Goal: Transaction & Acquisition: Book appointment/travel/reservation

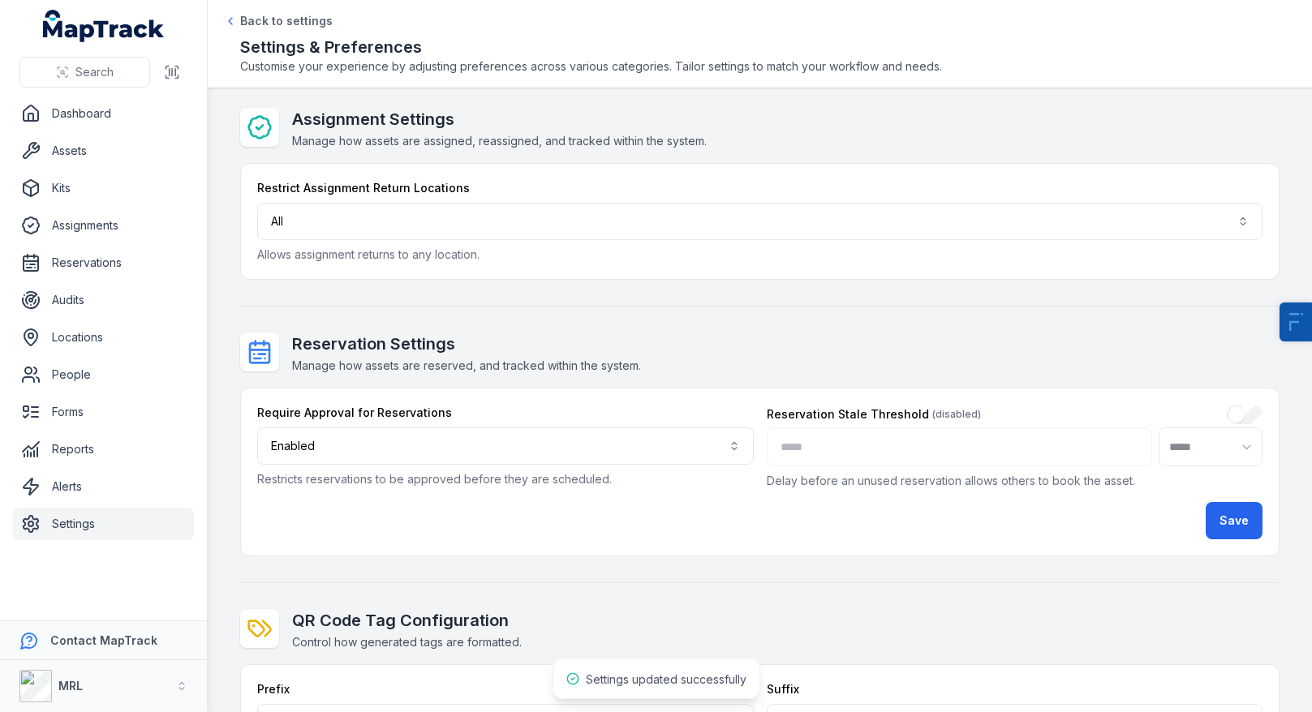
select select "****"
click at [115, 277] on link "Reservations" at bounding box center [103, 263] width 181 height 32
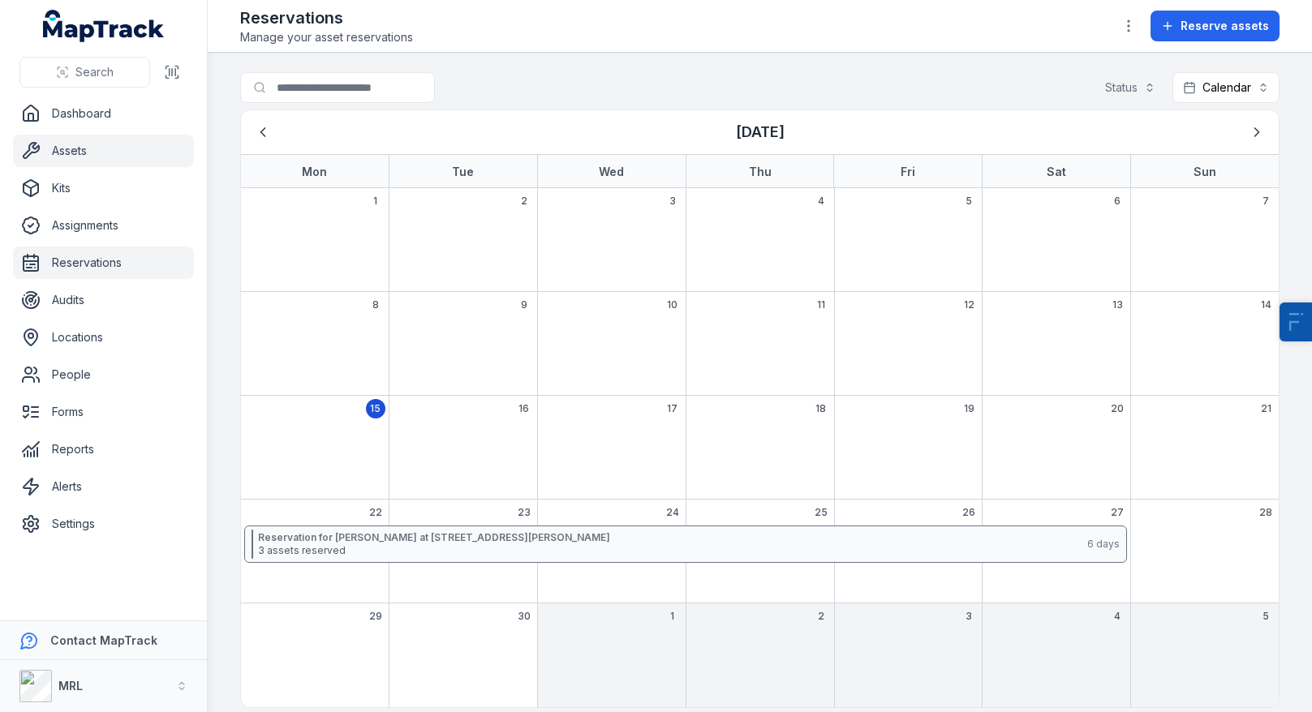
click at [52, 155] on link "Assets" at bounding box center [103, 151] width 181 height 32
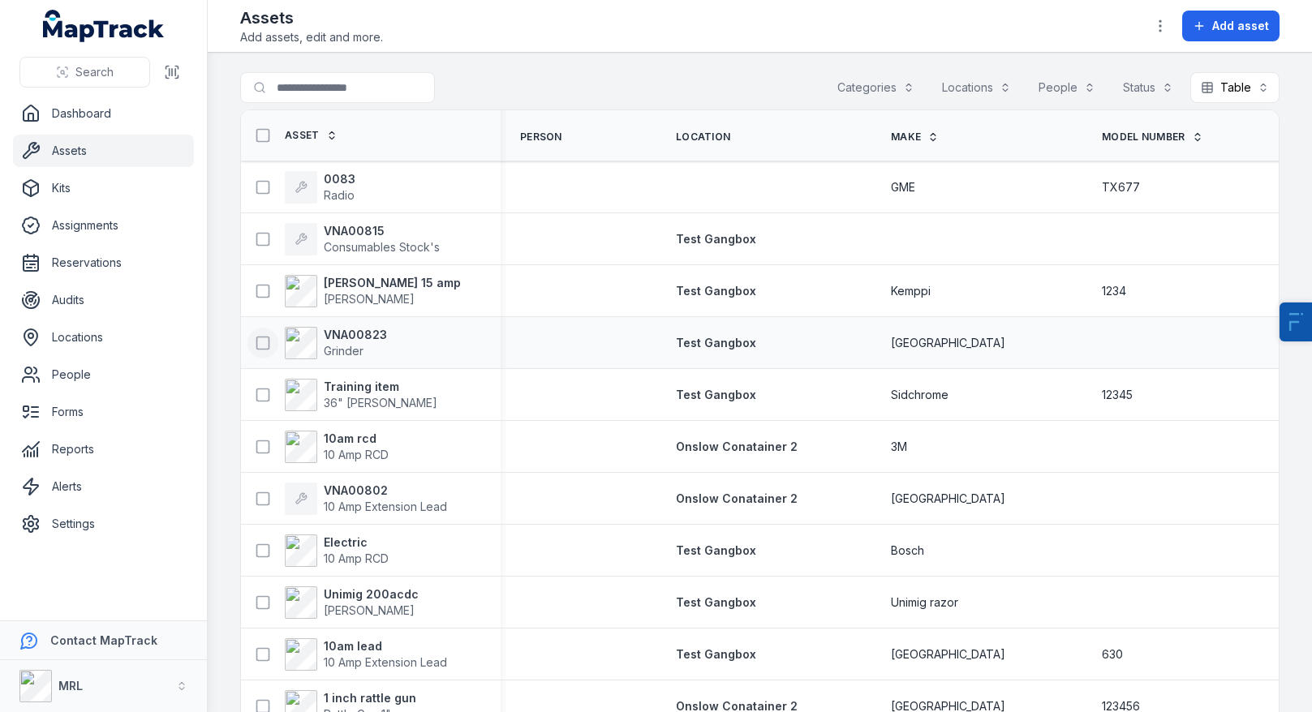
click at [260, 341] on icon at bounding box center [263, 343] width 16 height 16
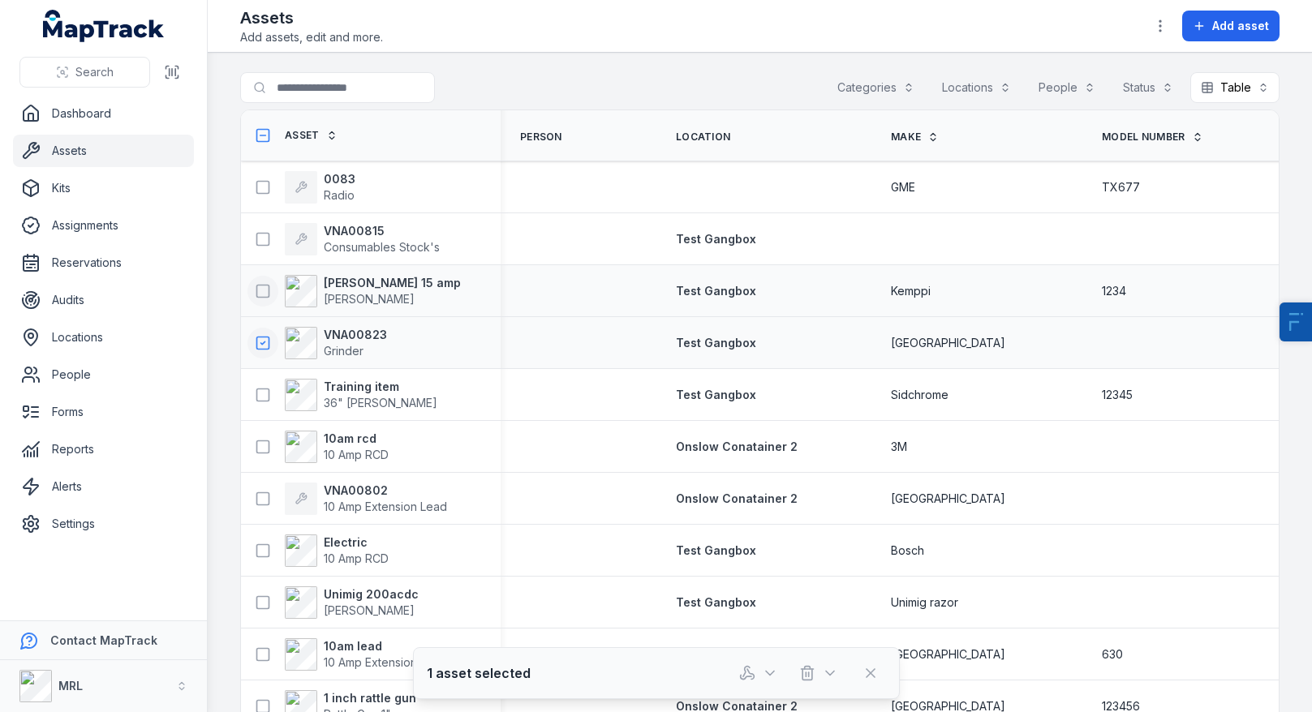
click at [268, 289] on rect at bounding box center [263, 291] width 12 height 12
click at [261, 397] on icon at bounding box center [263, 395] width 16 height 16
click at [261, 443] on icon at bounding box center [263, 447] width 16 height 16
click at [758, 665] on button "button" at bounding box center [759, 673] width 54 height 31
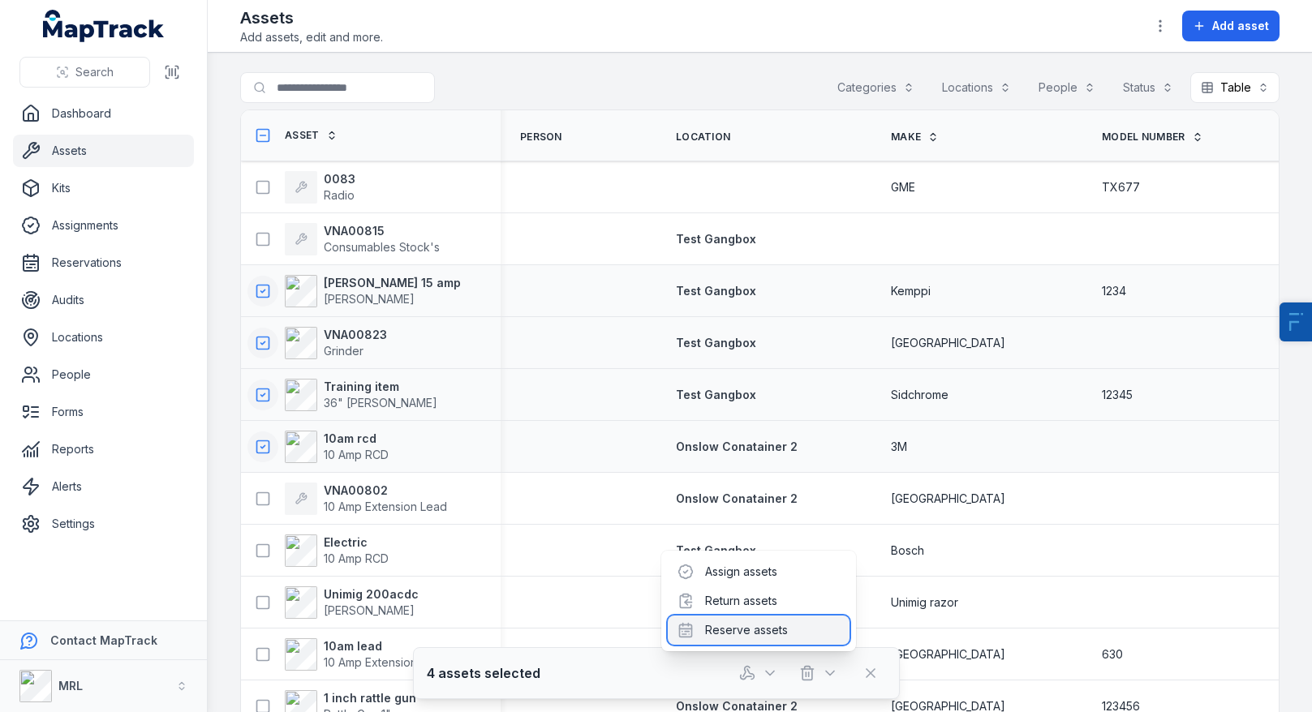
click at [724, 634] on div "Reserve assets" at bounding box center [759, 630] width 182 height 29
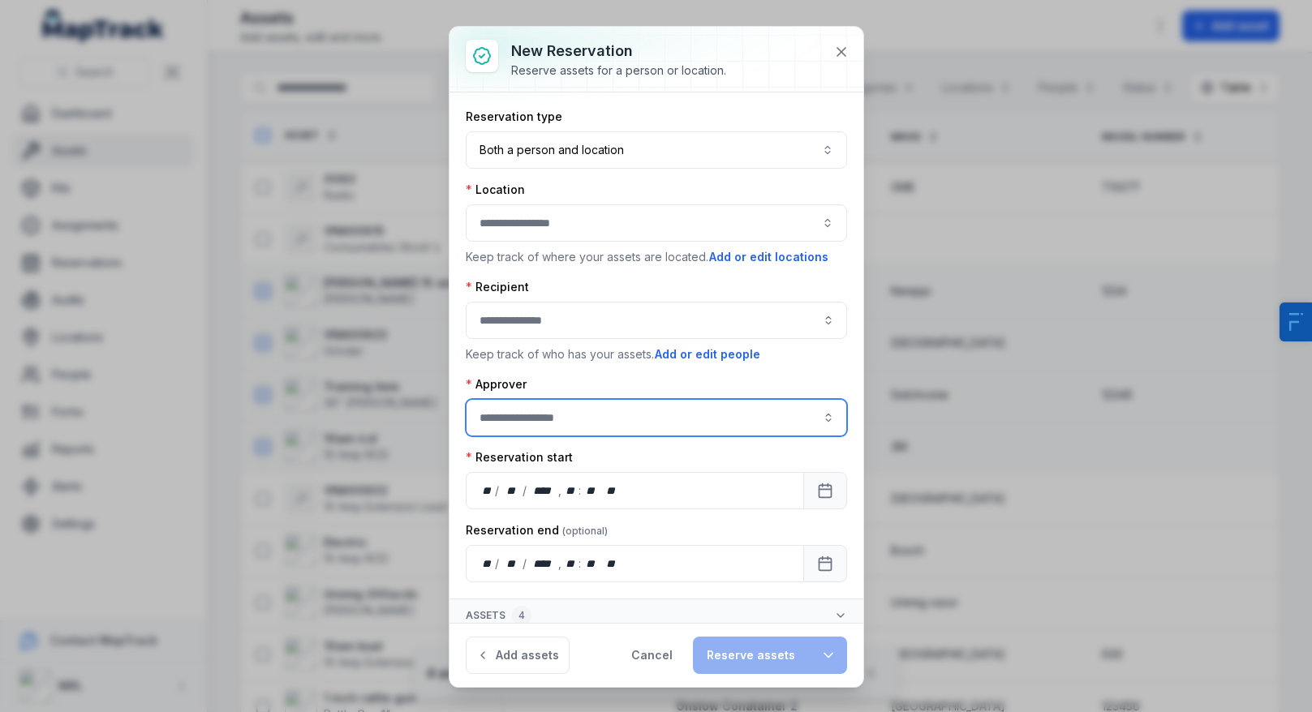
click at [573, 427] on input ":r6e:-form-item-label" at bounding box center [656, 417] width 381 height 37
click at [600, 498] on div "[PERSON_NAME]" at bounding box center [656, 492] width 347 height 16
type input "**********"
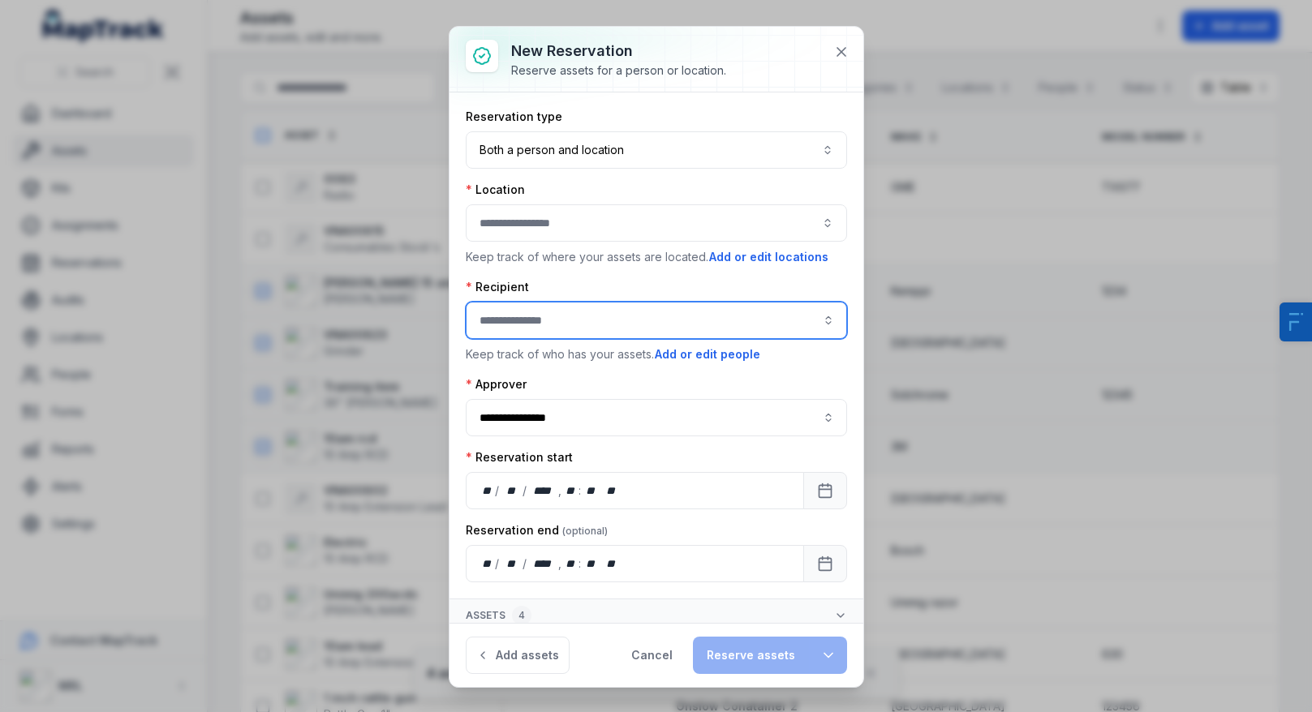
click at [558, 321] on input ":r6a:-form-item-label" at bounding box center [656, 320] width 381 height 37
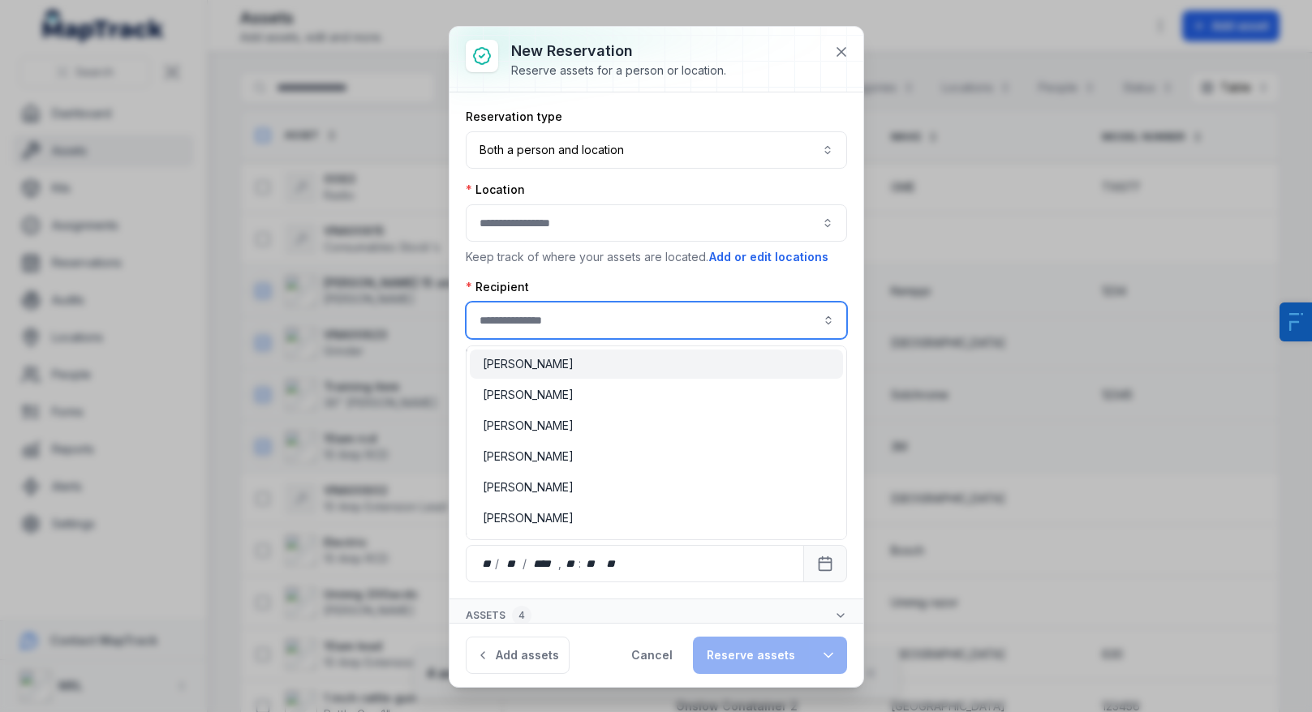
click at [565, 371] on div "[PERSON_NAME]" at bounding box center [656, 364] width 347 height 16
type input "**********"
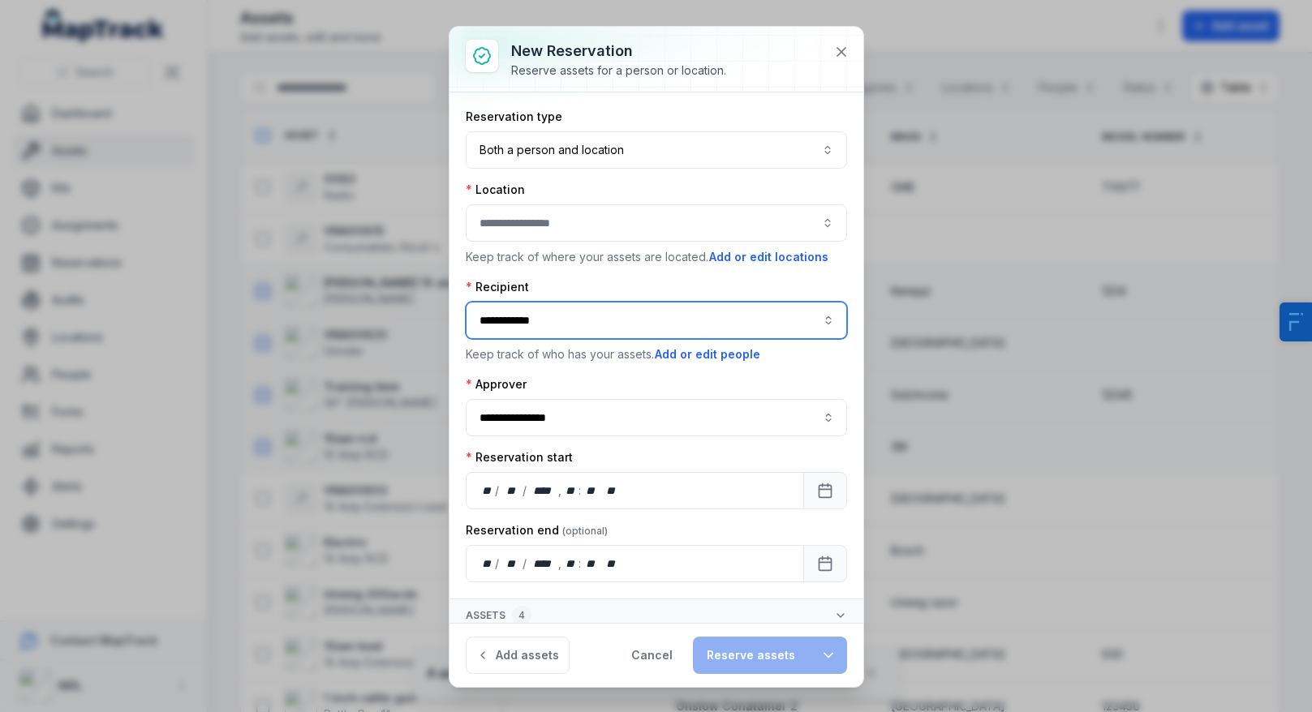
click at [623, 233] on button "button" at bounding box center [656, 222] width 381 height 37
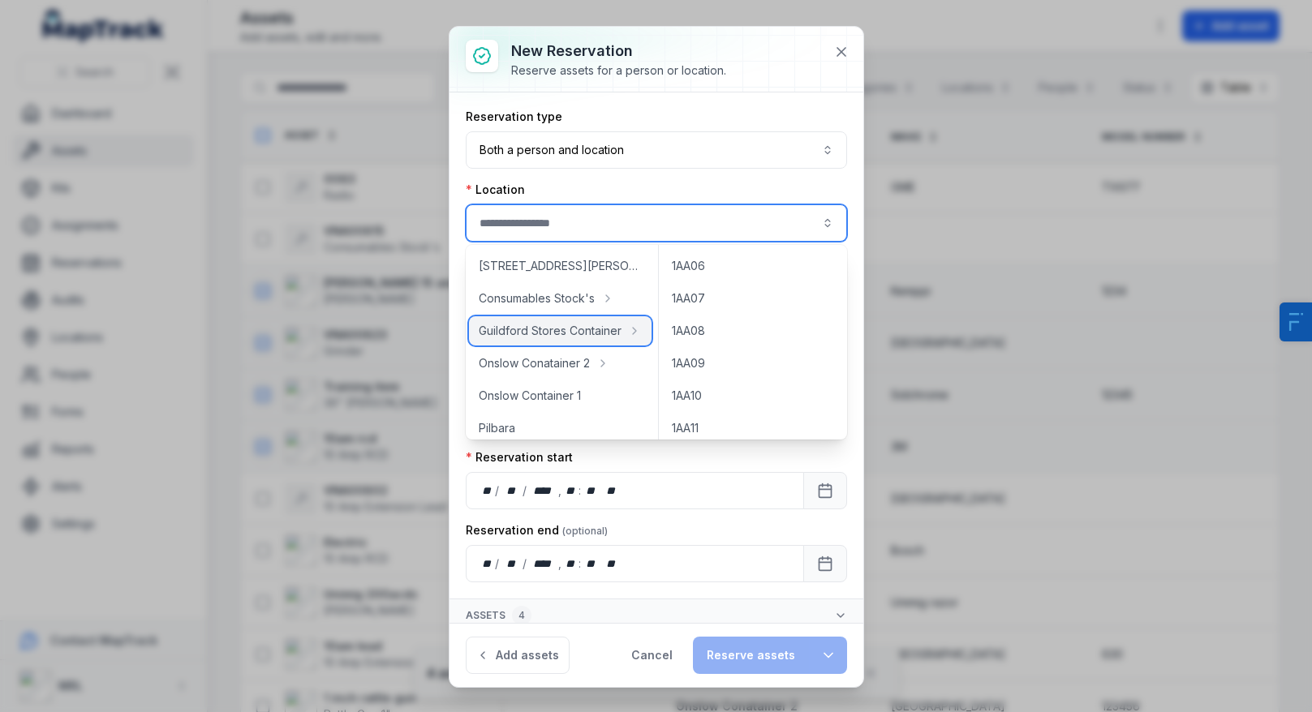
click at [578, 318] on div "Guildford Stores Container" at bounding box center [560, 330] width 183 height 29
type input "**********"
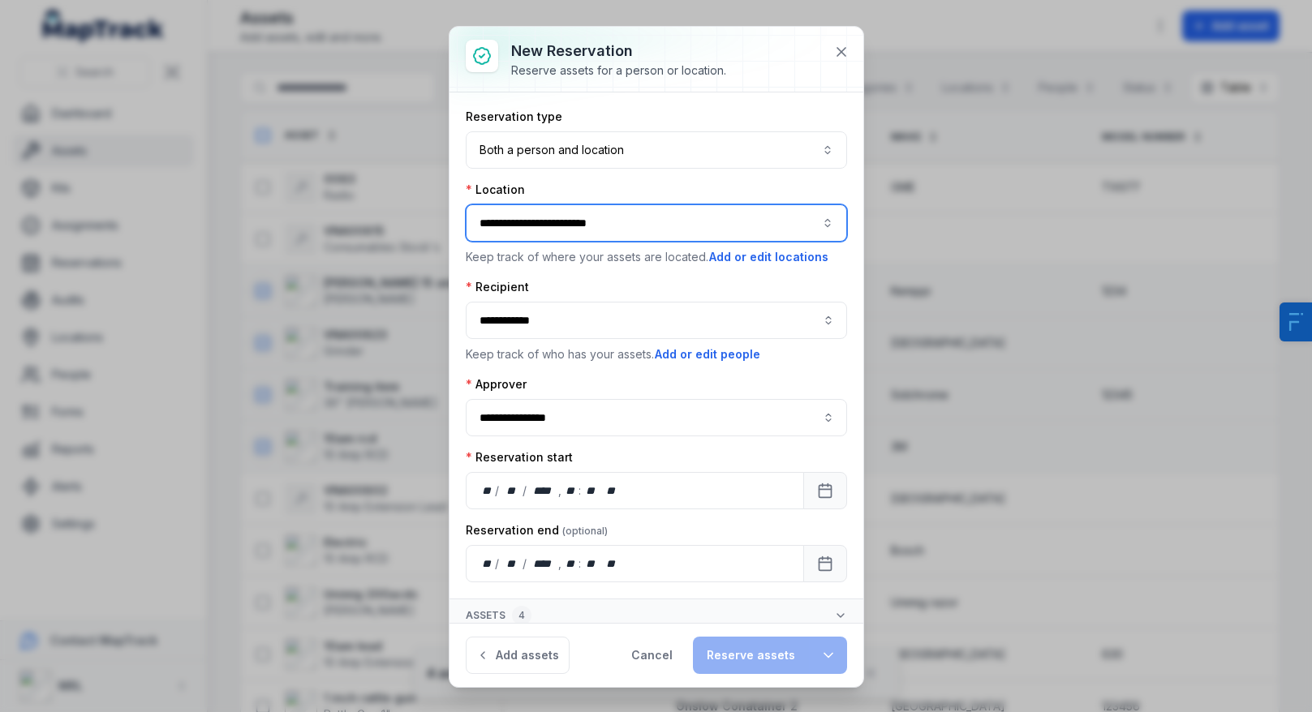
scroll to position [9, 0]
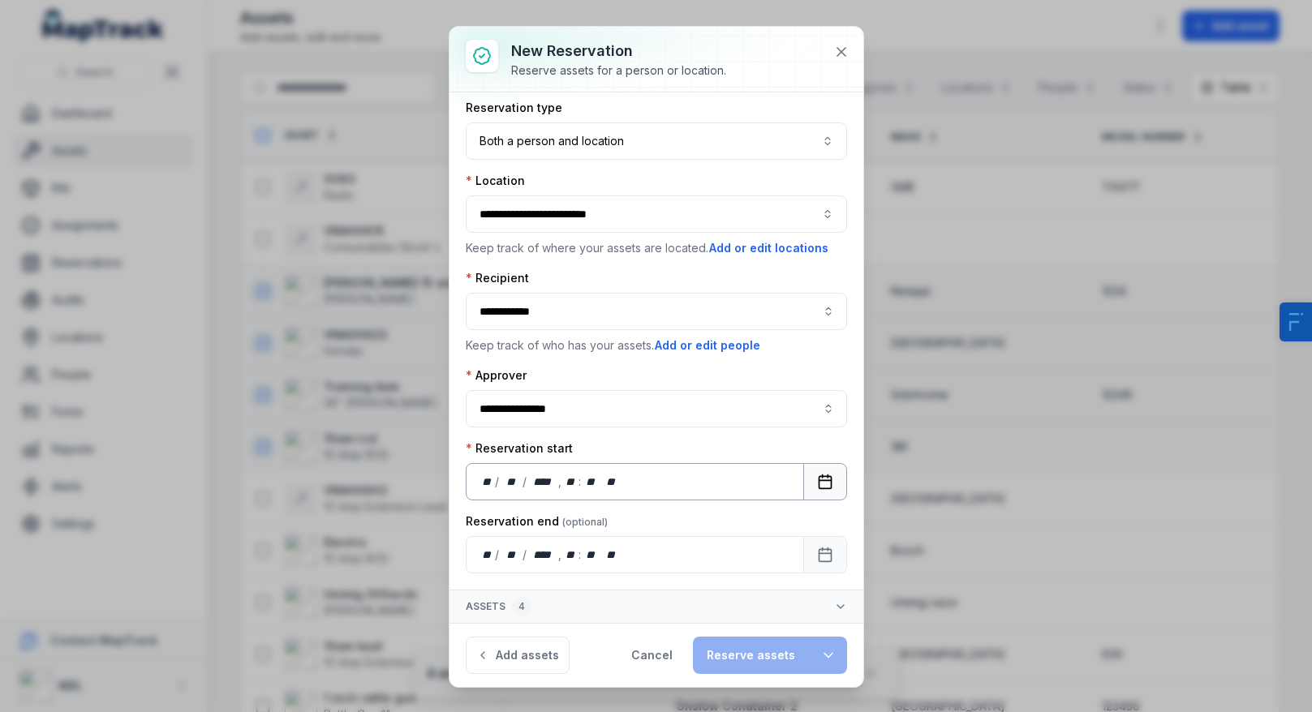
click at [817, 496] on button "Calendar" at bounding box center [825, 481] width 44 height 37
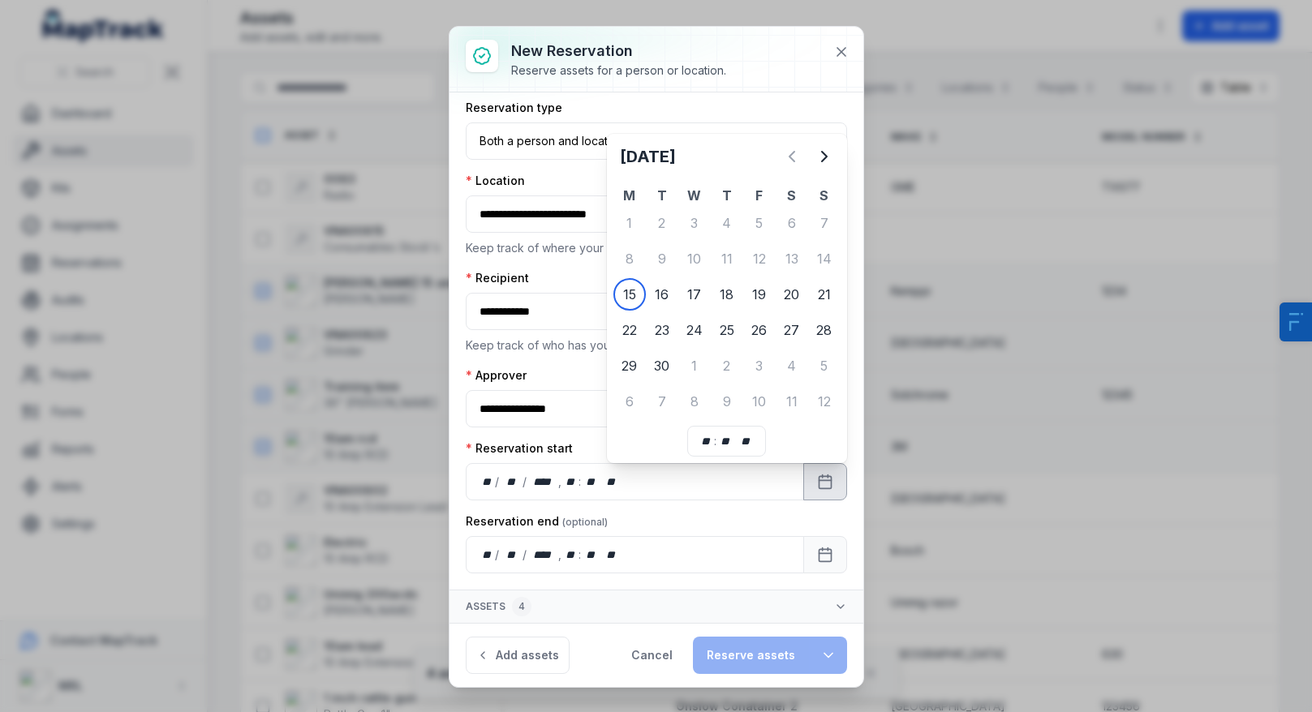
click at [839, 144] on div "[DATE]" at bounding box center [726, 162] width 227 height 45
click at [833, 152] on icon "Next" at bounding box center [823, 156] width 19 height 19
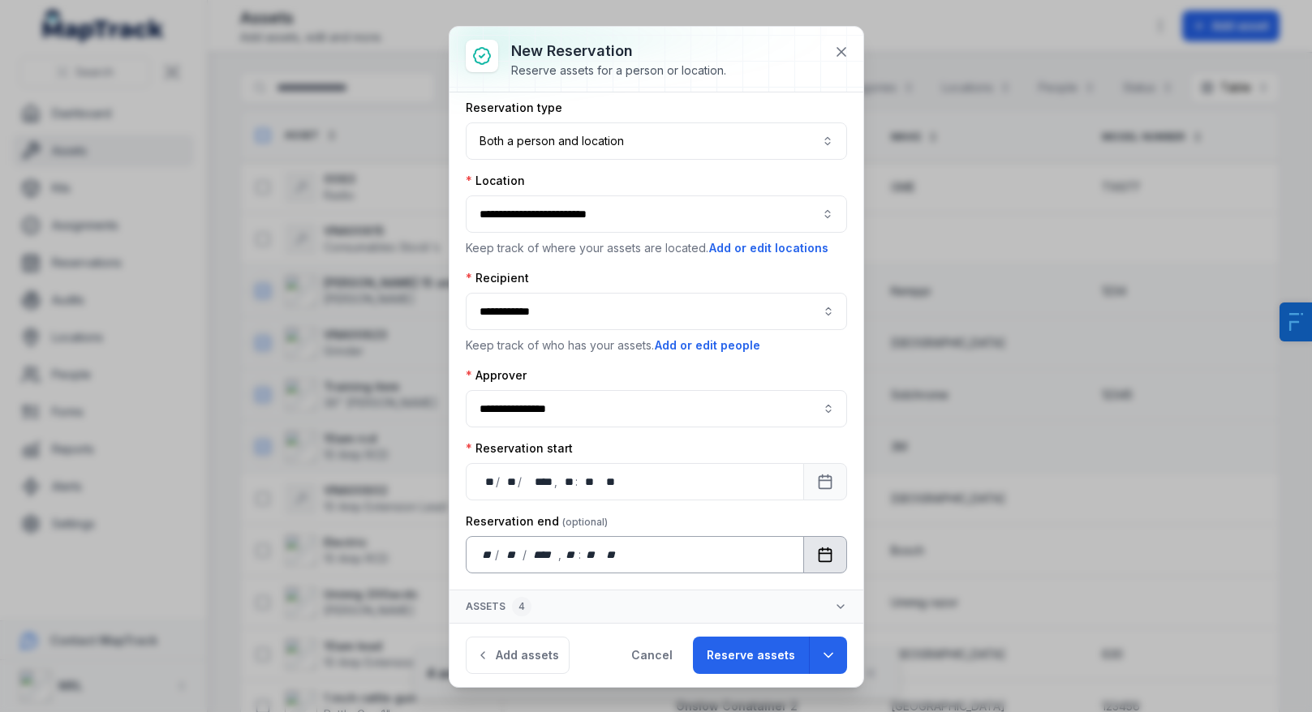
click at [822, 546] on button "Calendar" at bounding box center [825, 554] width 44 height 37
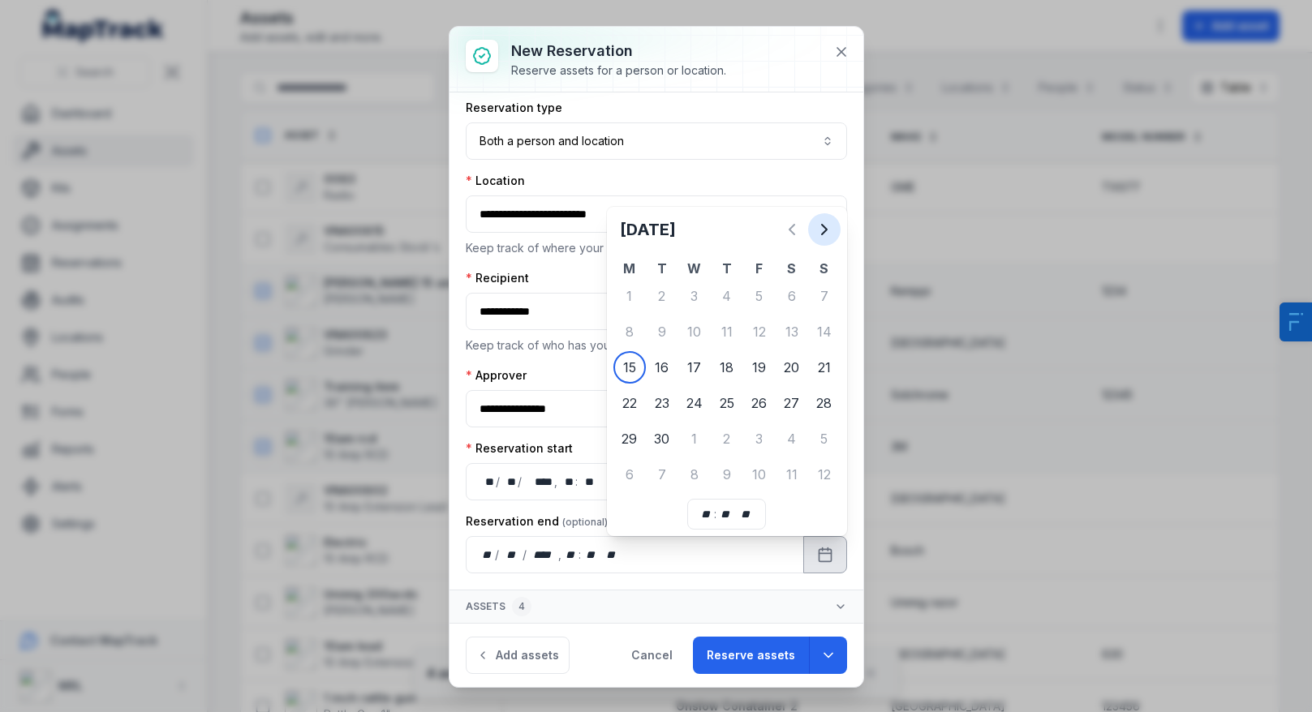
click at [821, 228] on icon "Next" at bounding box center [823, 229] width 19 height 19
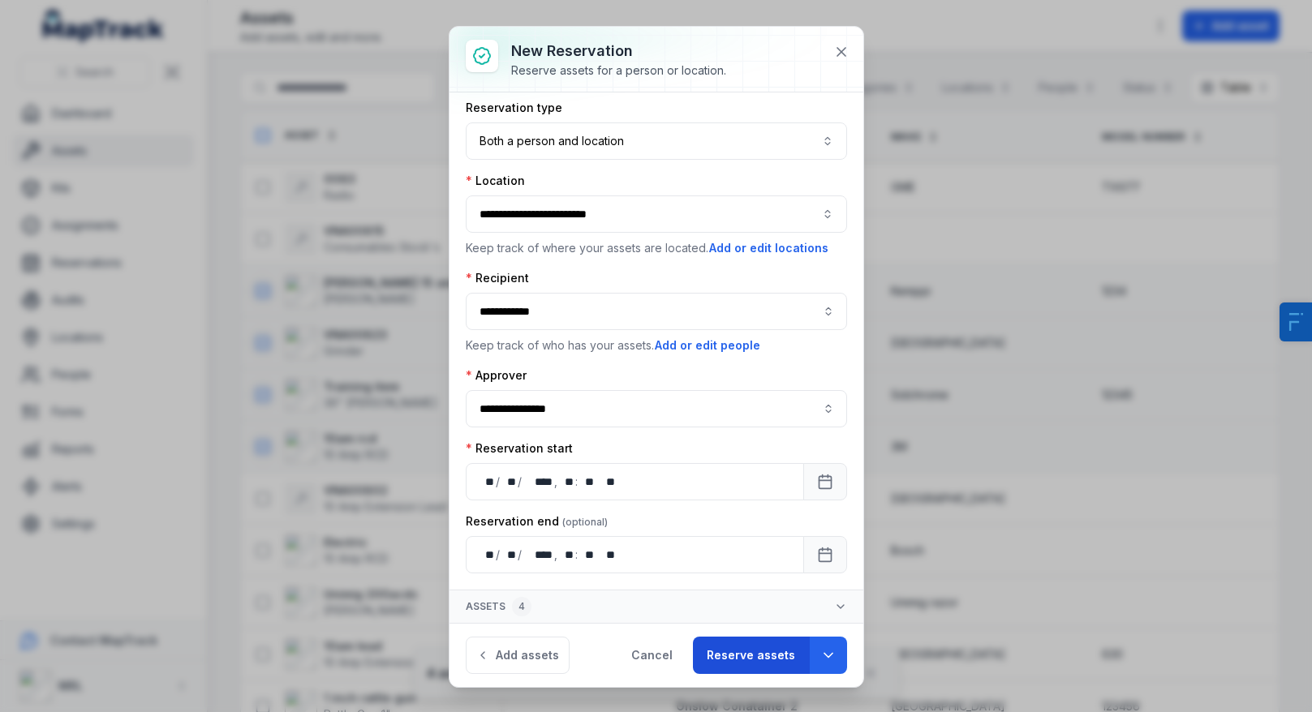
click at [729, 652] on button "Reserve assets" at bounding box center [751, 655] width 116 height 37
